Goal: Task Accomplishment & Management: Manage account settings

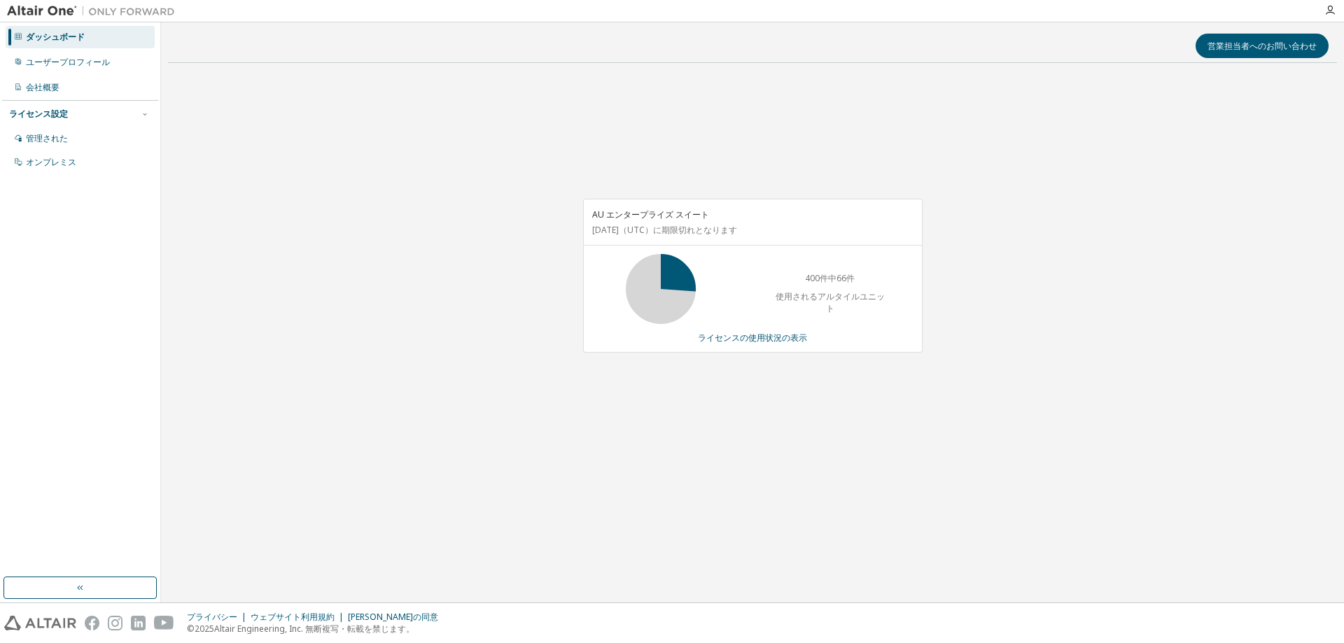
click at [85, 50] on div "ダッシュボード ユーザープロフィール 会社概要 ライセンス設定 管理された オンプレミス" at bounding box center [80, 100] width 156 height 151
click at [85, 55] on div "ユーザープロフィール" at bounding box center [80, 62] width 149 height 22
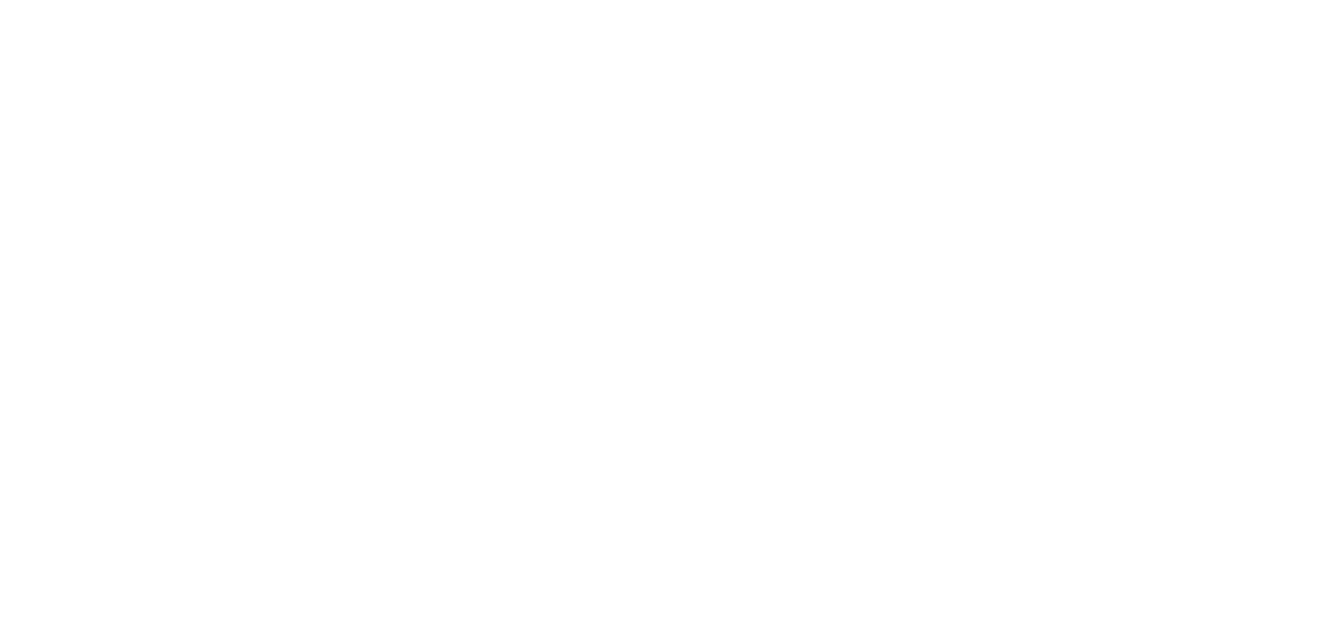
click at [95, 35] on div at bounding box center [672, 321] width 1344 height 643
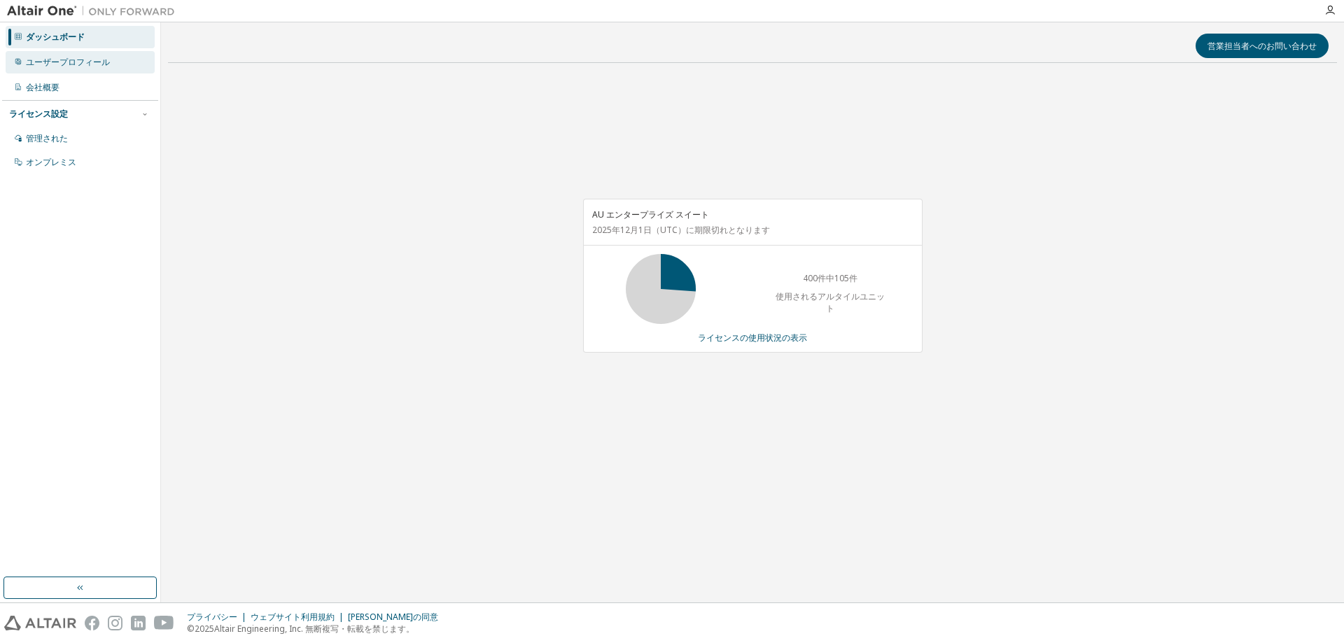
click at [92, 67] on font "ユーザープロフィール" at bounding box center [68, 62] width 84 height 12
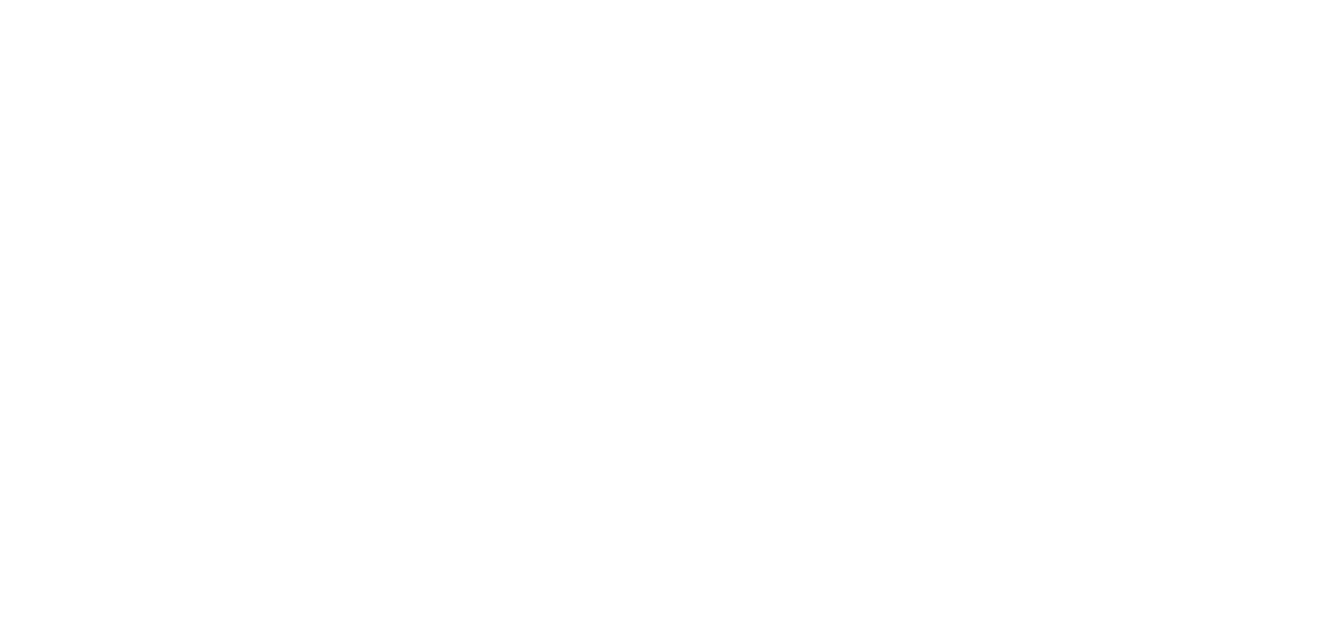
click at [99, 44] on div at bounding box center [672, 321] width 1344 height 643
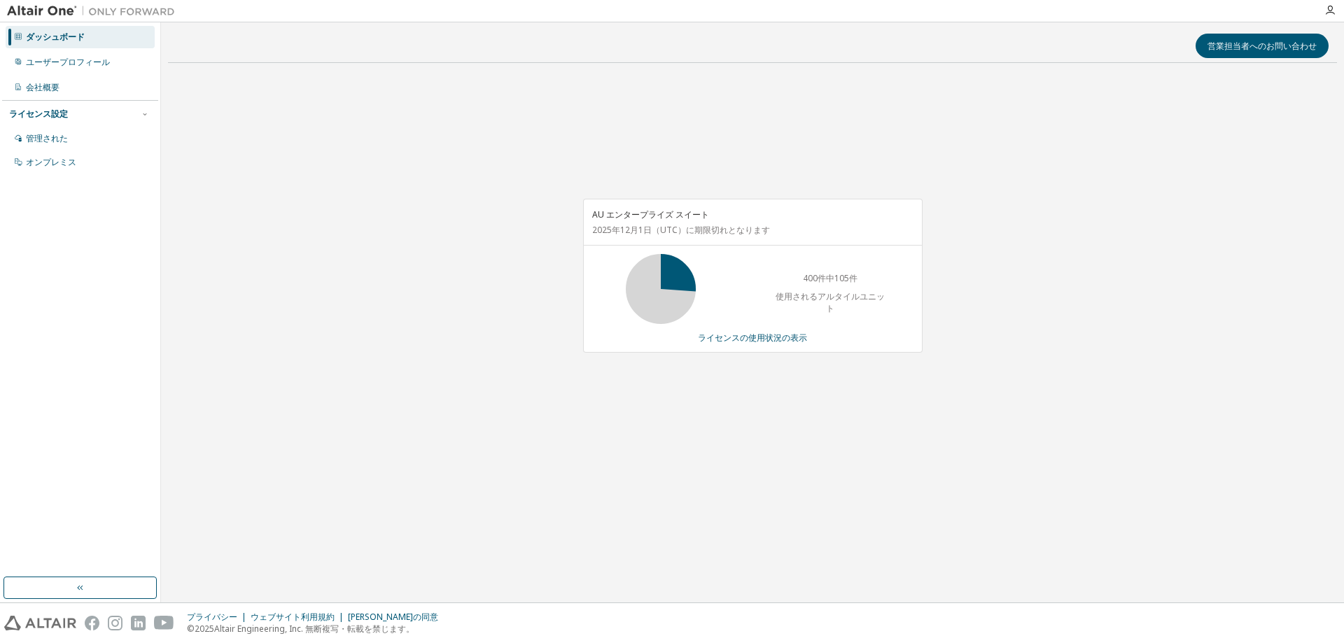
click at [98, 41] on div "ダッシュボード" at bounding box center [80, 37] width 149 height 22
